Goal: Information Seeking & Learning: Learn about a topic

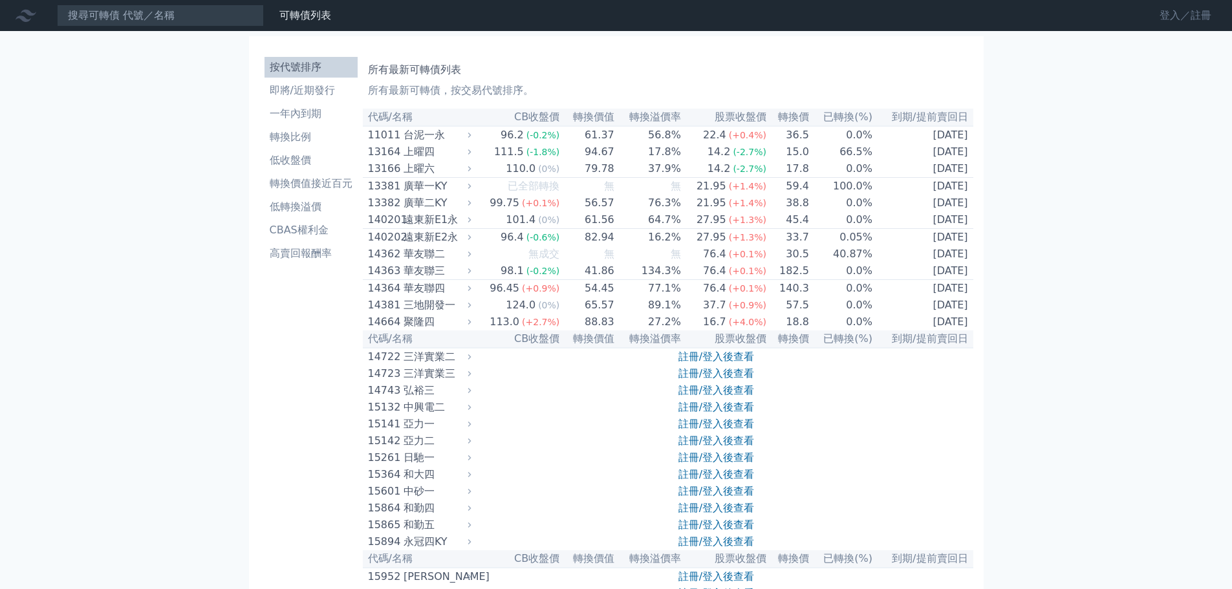
click at [1189, 14] on link "登入／註冊" at bounding box center [1185, 15] width 72 height 21
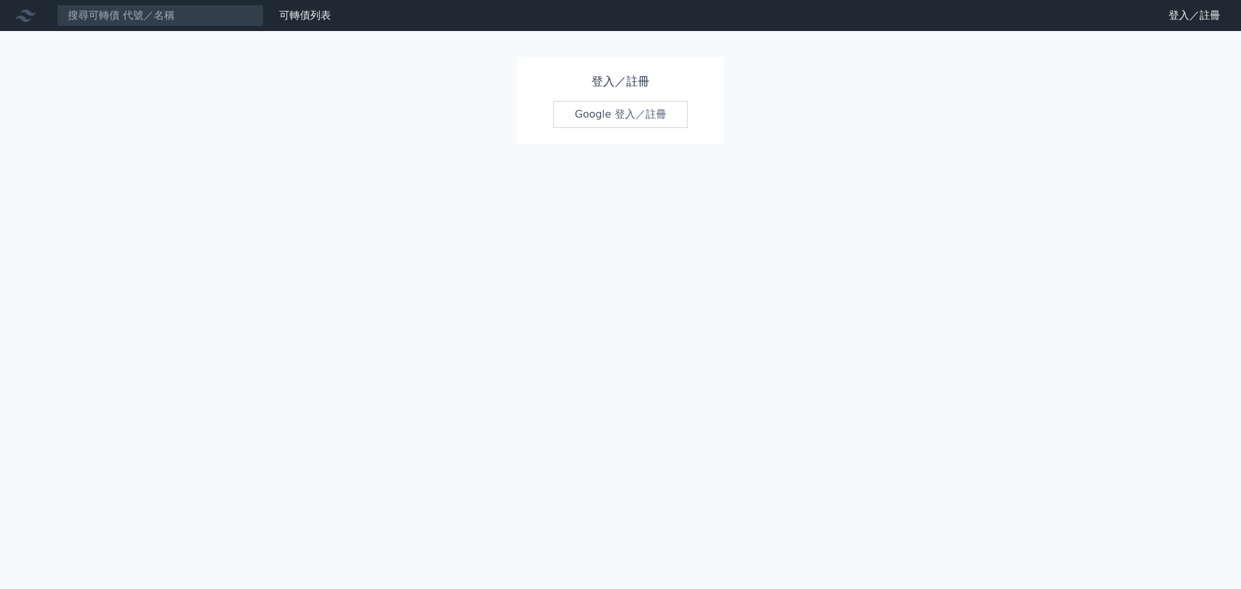
click at [612, 112] on link "Google 登入／註冊" at bounding box center [620, 114] width 134 height 27
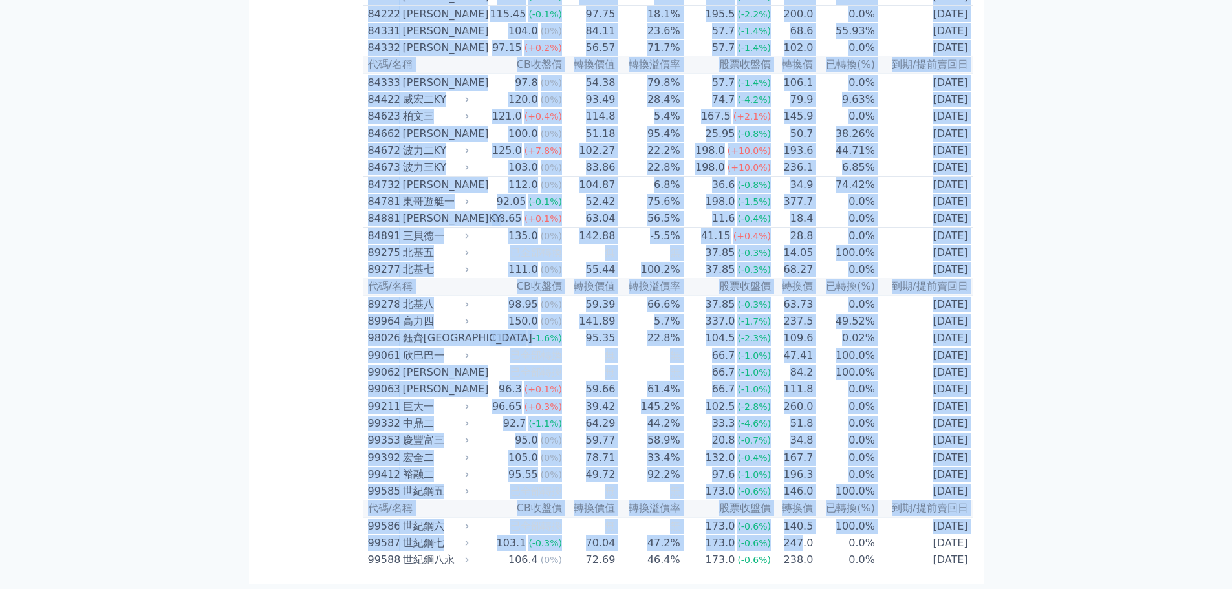
scroll to position [7486, 0]
drag, startPoint x: 365, startPoint y: 138, endPoint x: 966, endPoint y: 559, distance: 734.4
copy table "93384 lore 56.9 (-4.0%) 97.52 60.1% 27.7 (+2.2%) 43.7 2.7% 0719-19-16 ipsum dol…"
